Goal: Transaction & Acquisition: Purchase product/service

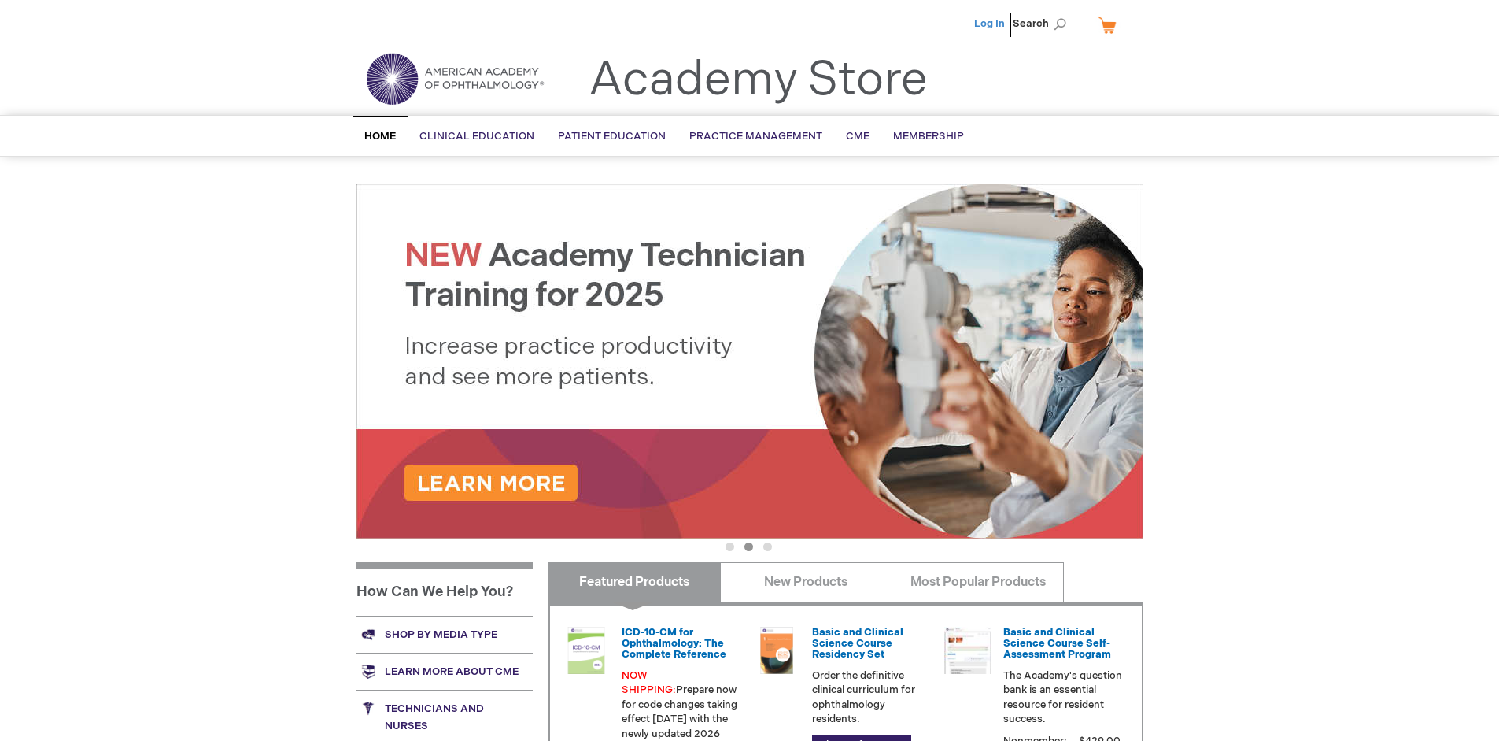
click at [991, 24] on link "Log In" at bounding box center [989, 23] width 31 height 13
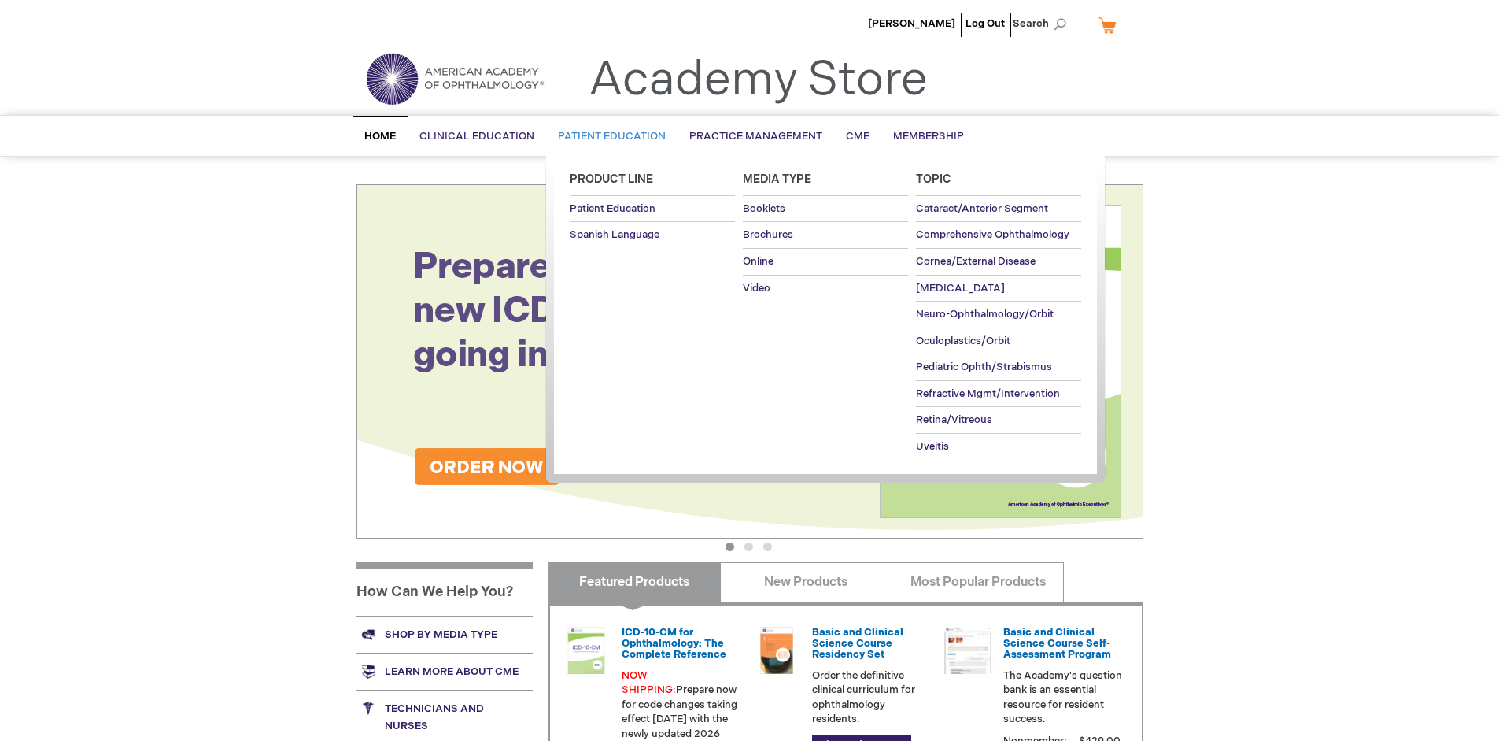
click at [608, 136] on span "Patient Education" at bounding box center [612, 136] width 108 height 13
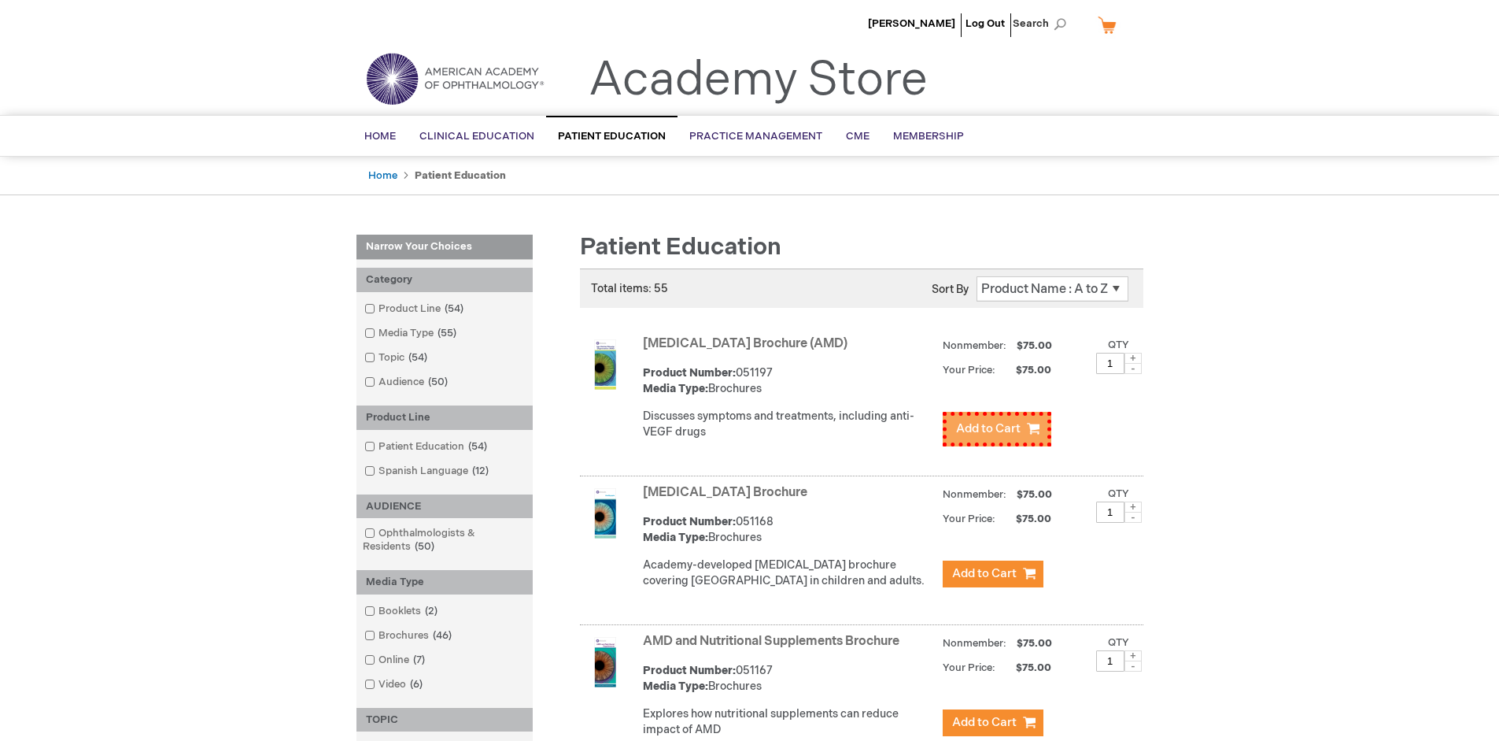
click at [992, 425] on span "Add to Cart" at bounding box center [988, 428] width 65 height 15
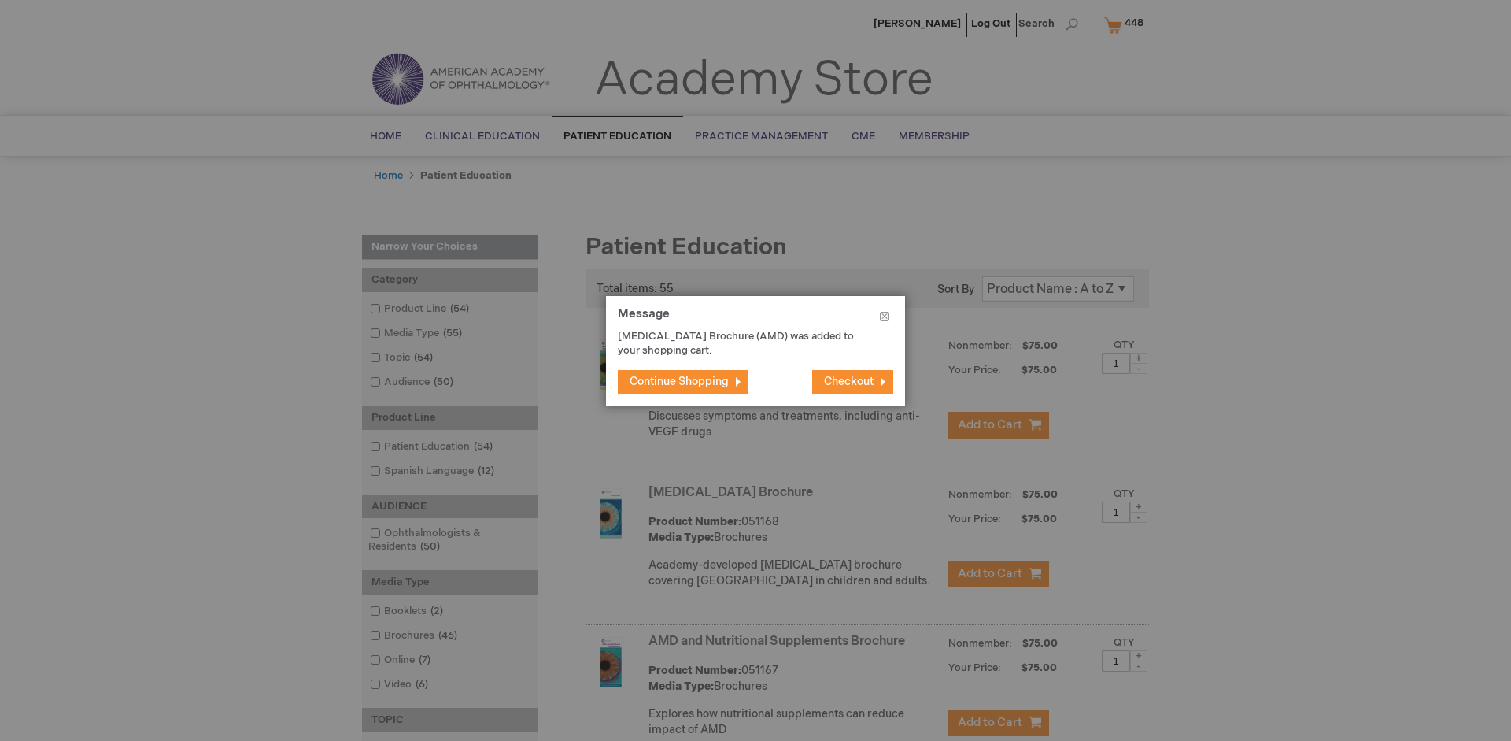
click at [679, 381] on span "Continue Shopping" at bounding box center [679, 381] width 99 height 13
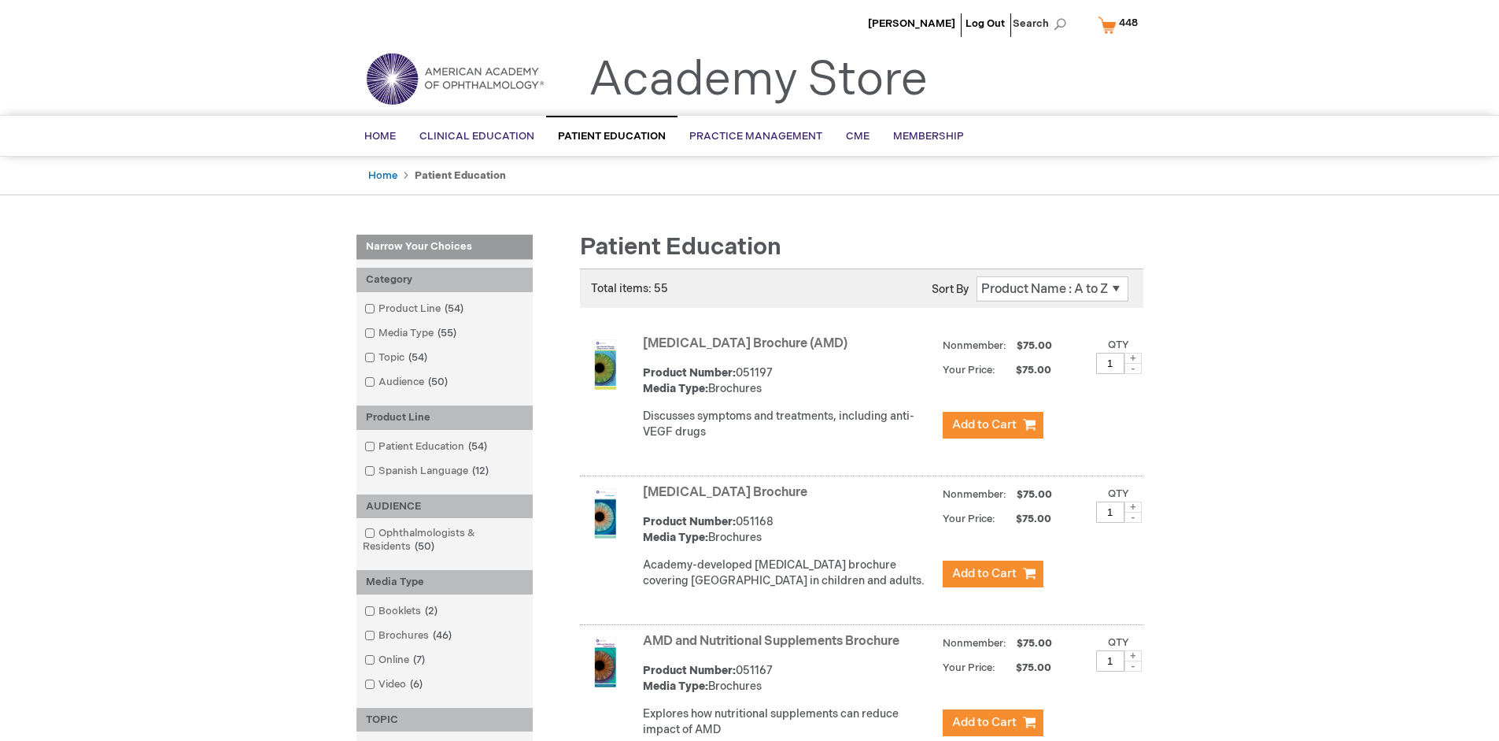
click at [774, 648] on link "AMD and Nutritional Supplements Brochure" at bounding box center [771, 641] width 257 height 15
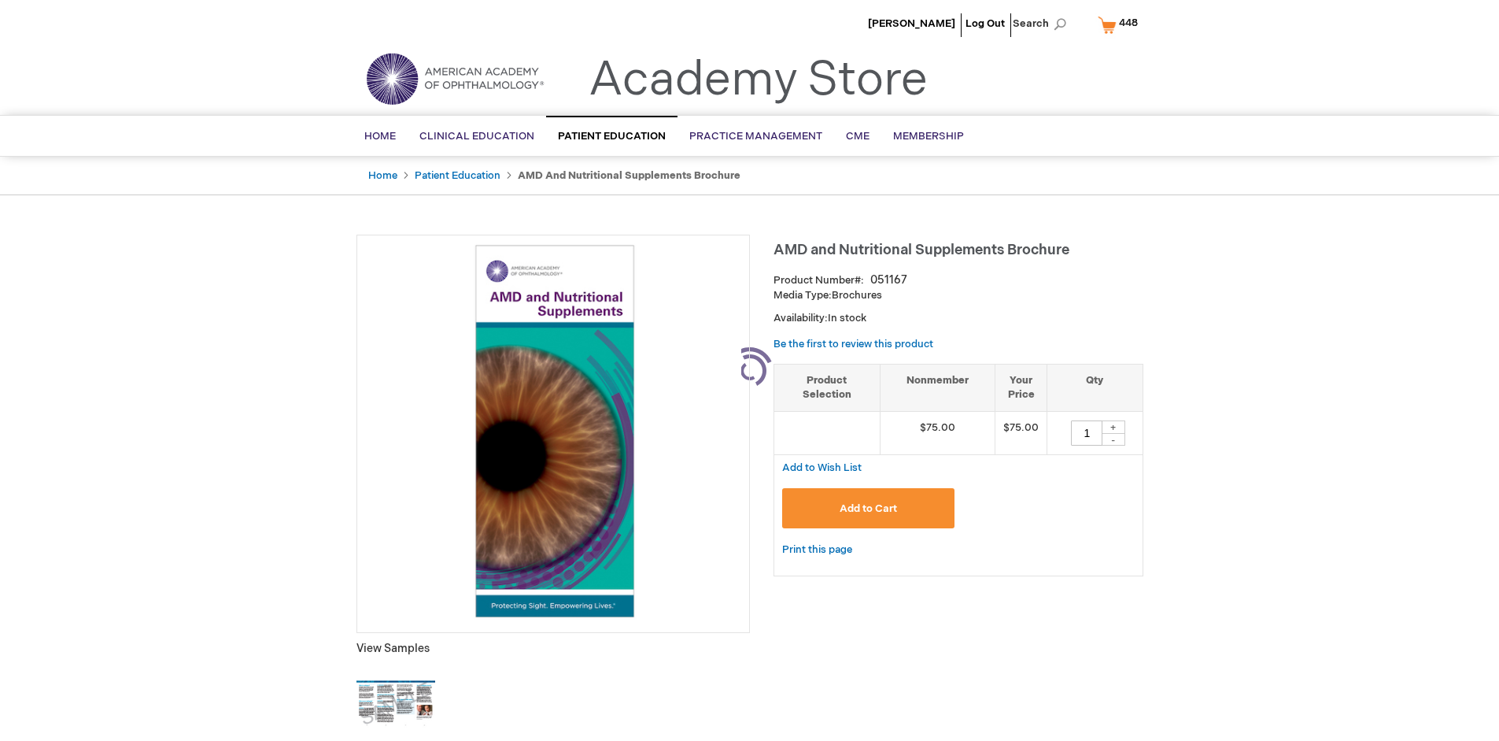
type input "1"
click at [868, 508] on span "Add to Cart" at bounding box center [868, 508] width 57 height 13
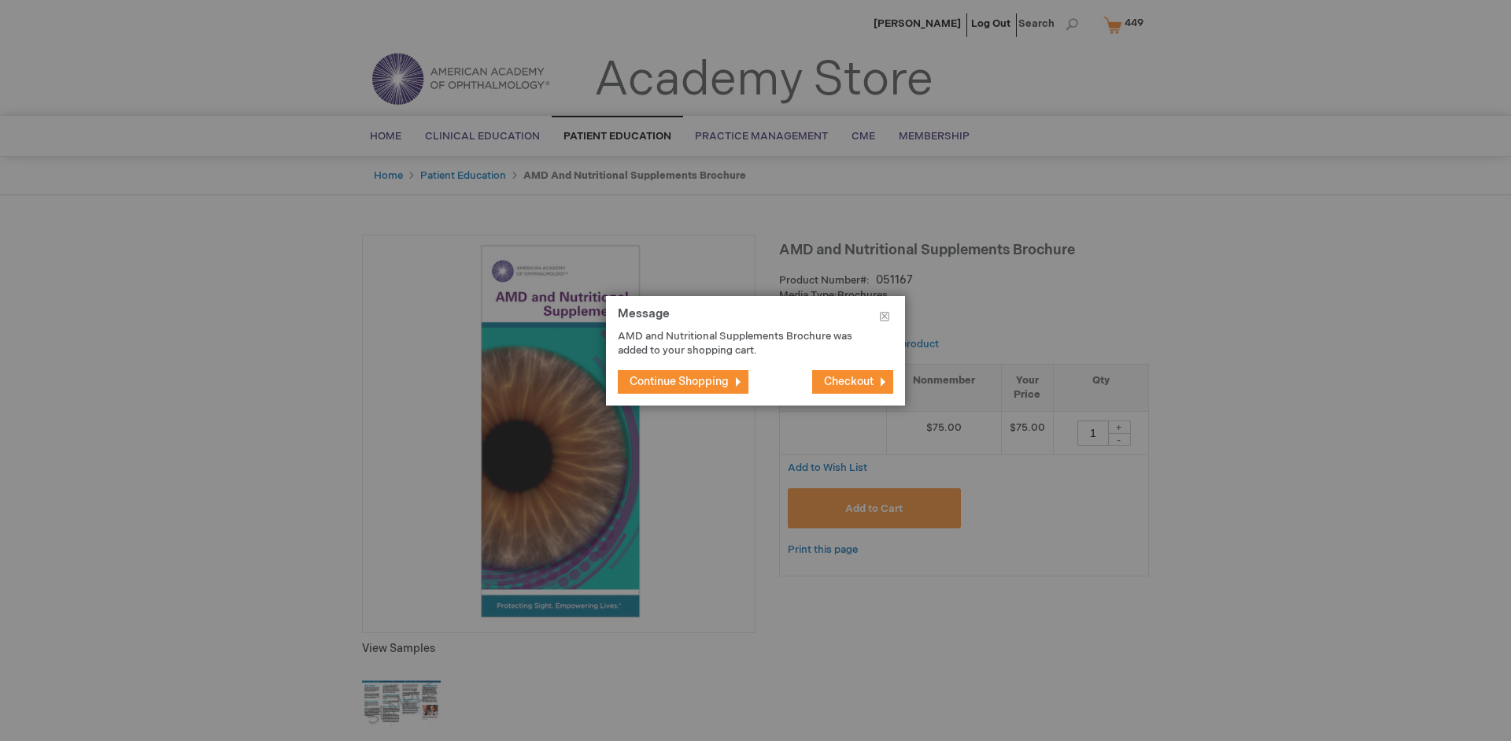
click at [679, 381] on span "Continue Shopping" at bounding box center [679, 381] width 99 height 13
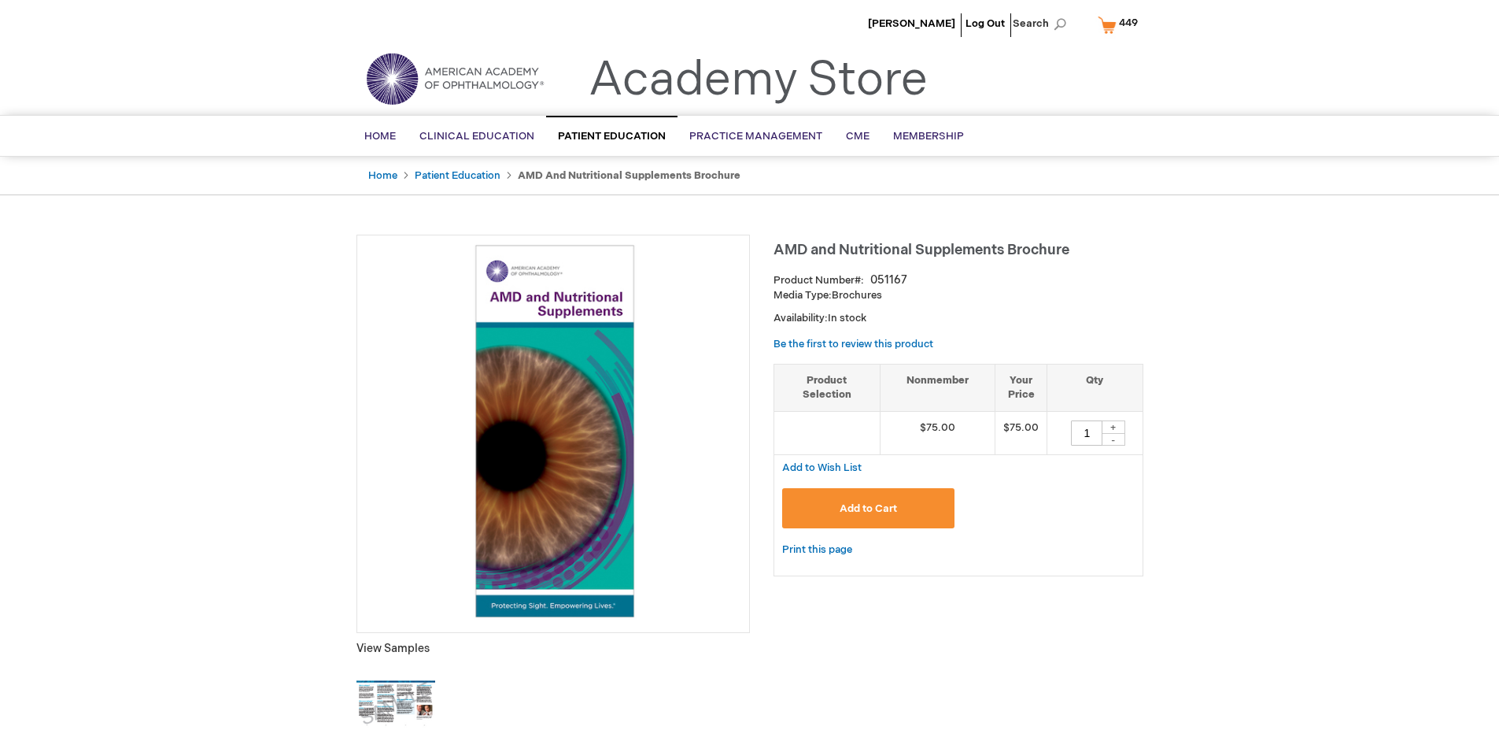
click at [1121, 24] on span "449" at bounding box center [1128, 23] width 19 height 13
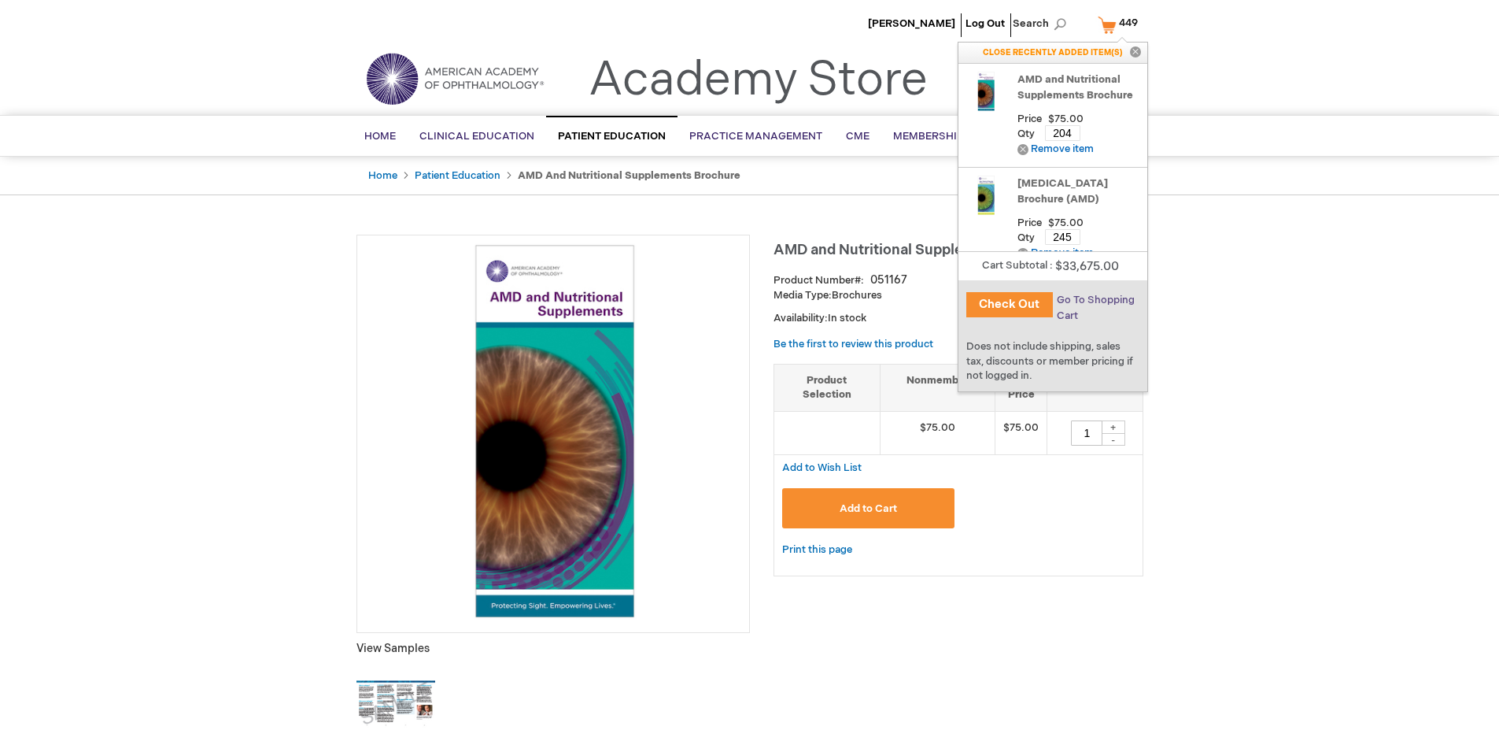
click at [1095, 300] on span "Go To Shopping Cart" at bounding box center [1096, 308] width 78 height 28
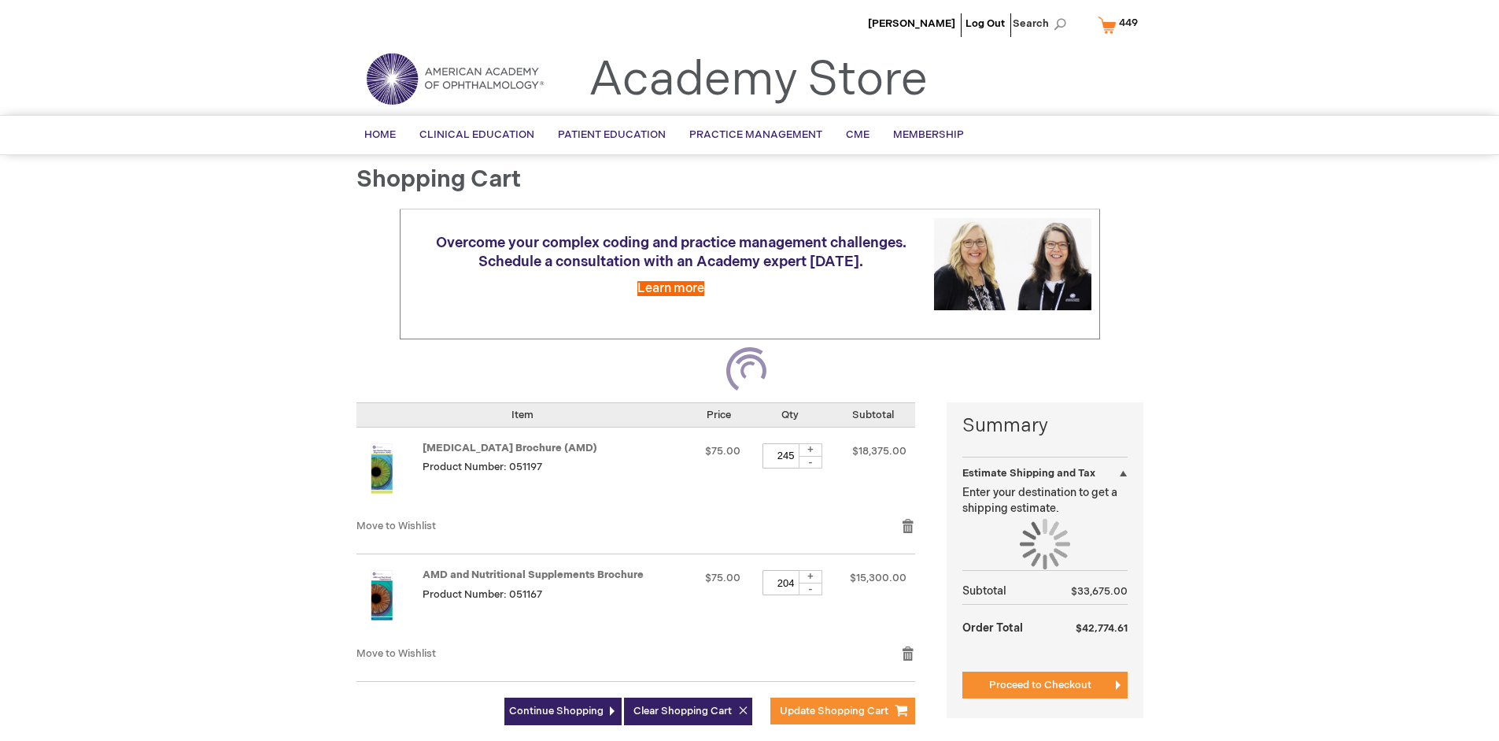
select select "US"
select select "41"
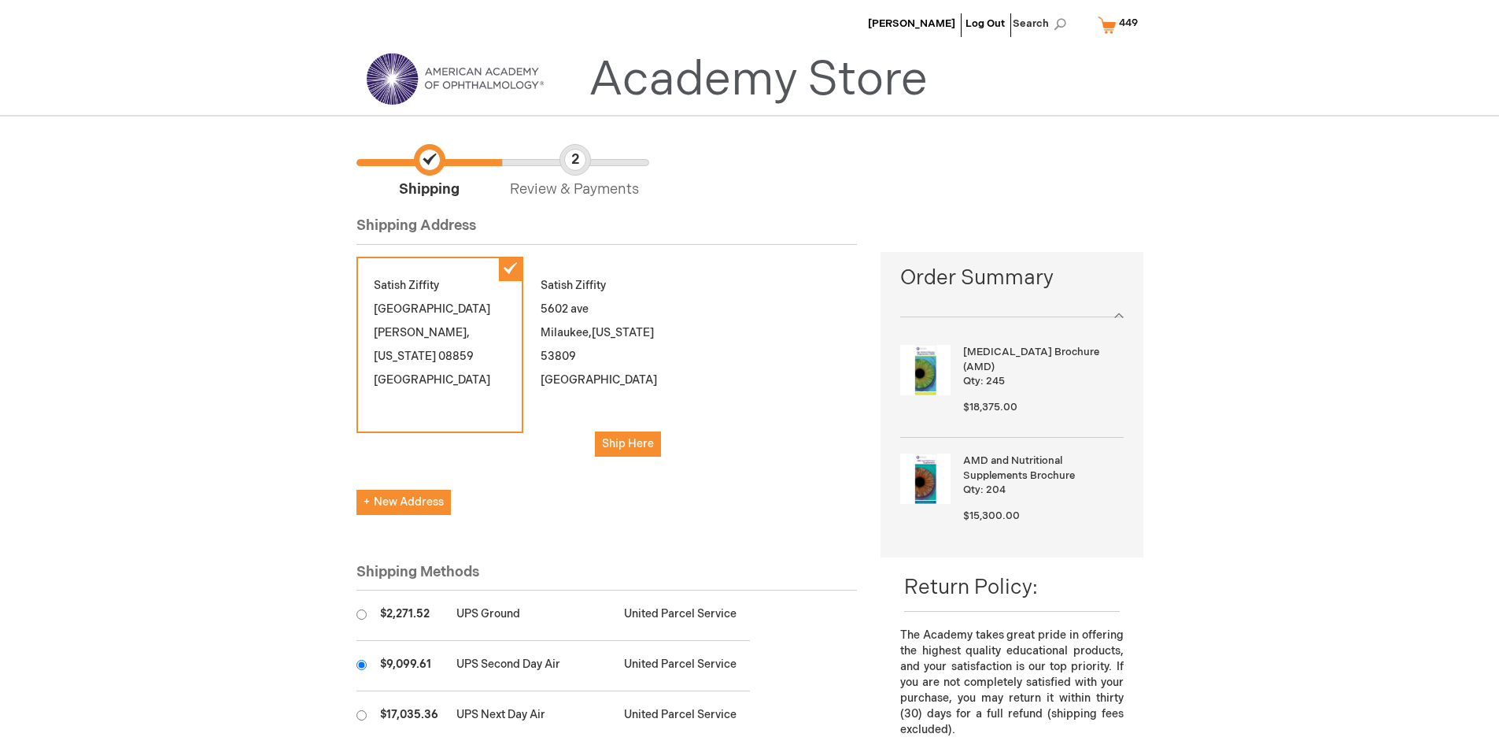
click at [361, 664] on input "radio" at bounding box center [362, 665] width 10 height 10
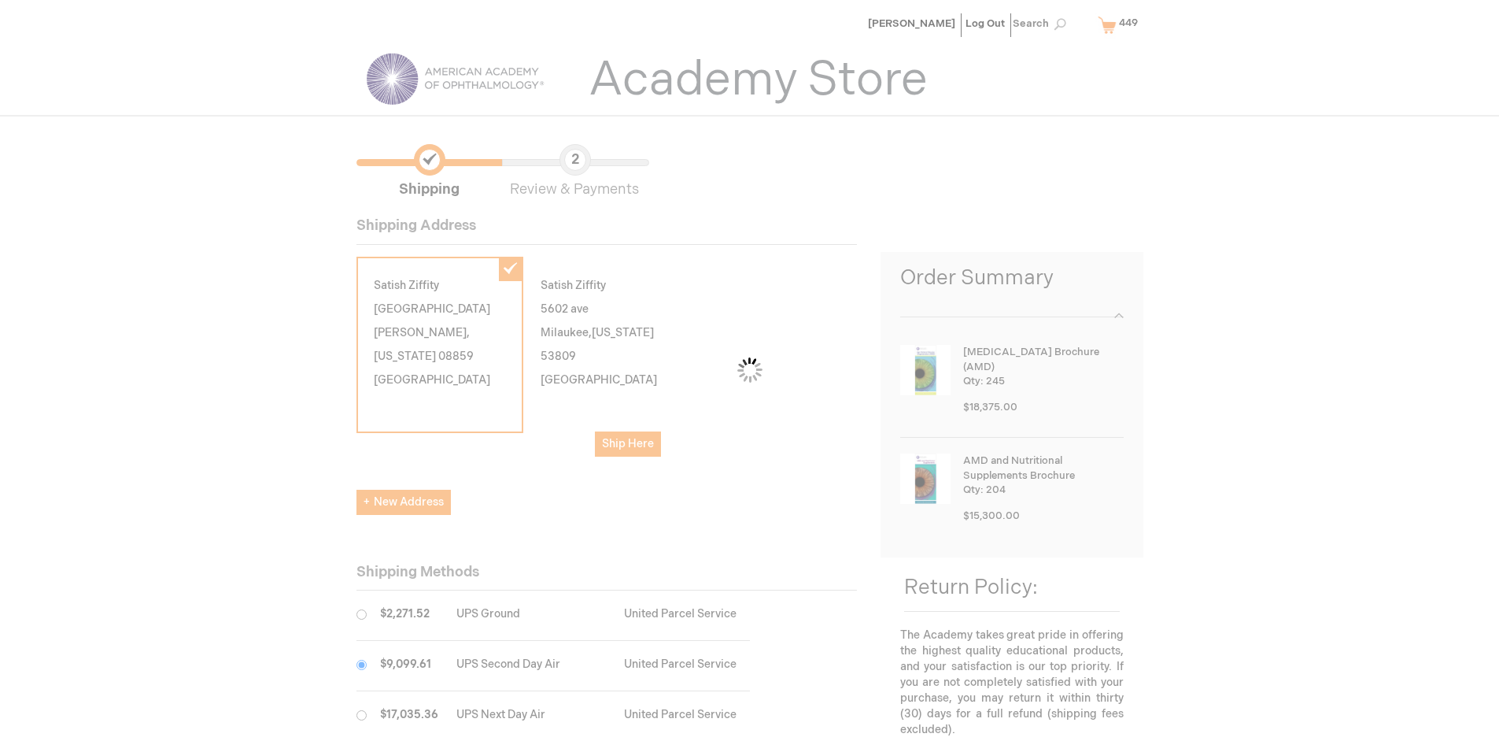
scroll to position [79, 0]
